Goal: Navigation & Orientation: Find specific page/section

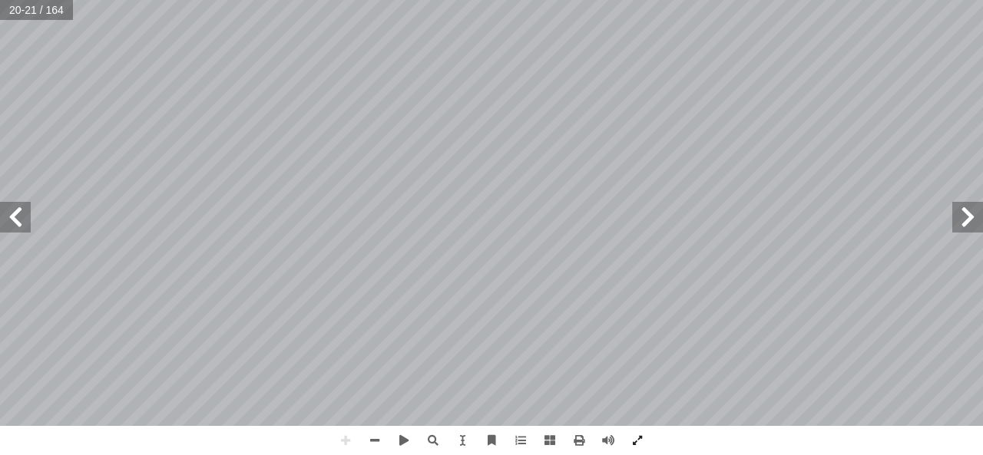
click at [22, 221] on span at bounding box center [15, 217] width 31 height 31
click at [967, 226] on span at bounding box center [967, 217] width 31 height 31
click at [973, 216] on span at bounding box center [967, 217] width 31 height 31
click at [11, 212] on span at bounding box center [15, 217] width 31 height 31
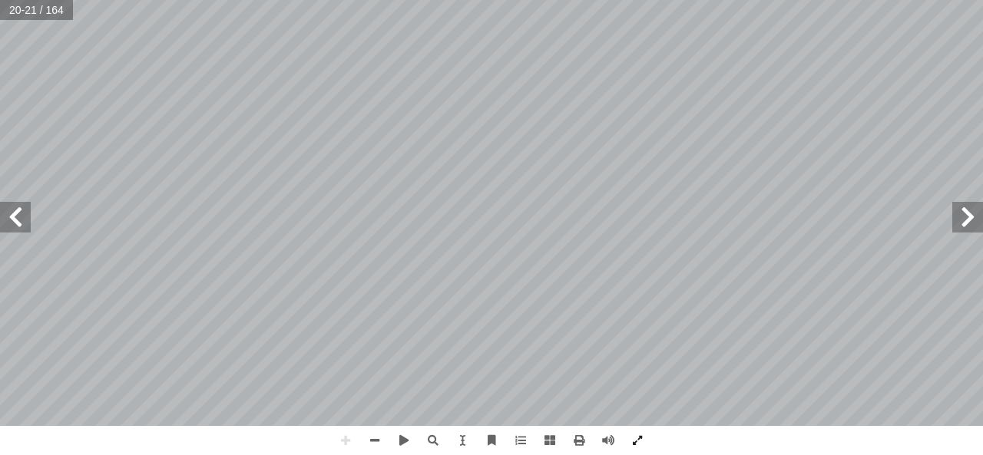
drag, startPoint x: 11, startPoint y: 212, endPoint x: 399, endPoint y: -14, distance: 449.4
click at [345, 435] on span at bounding box center [345, 440] width 29 height 29
